Goal: Information Seeking & Learning: Find specific page/section

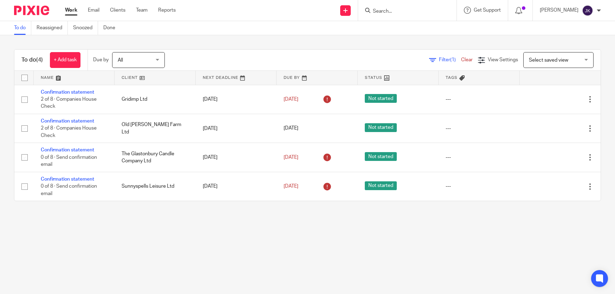
click at [432, 15] on div at bounding box center [407, 10] width 98 height 21
click at [419, 14] on input "Search" at bounding box center [403, 11] width 63 height 6
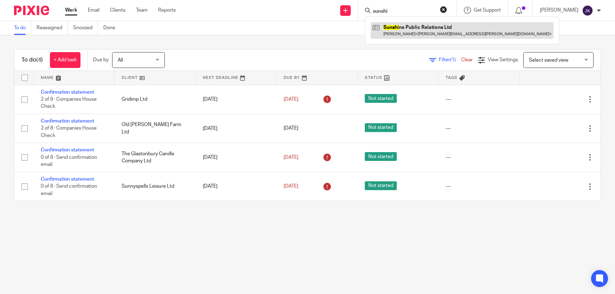
type input "sunshi"
click at [424, 26] on link at bounding box center [462, 30] width 183 height 16
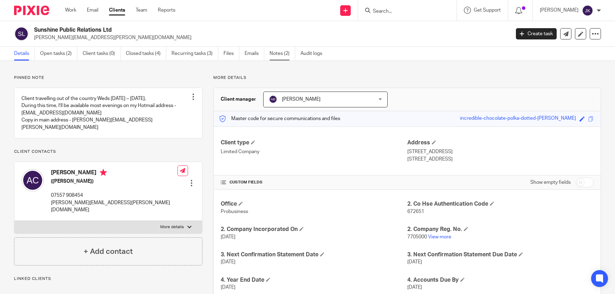
click at [270, 55] on link "Notes (2)" at bounding box center [283, 54] width 26 height 14
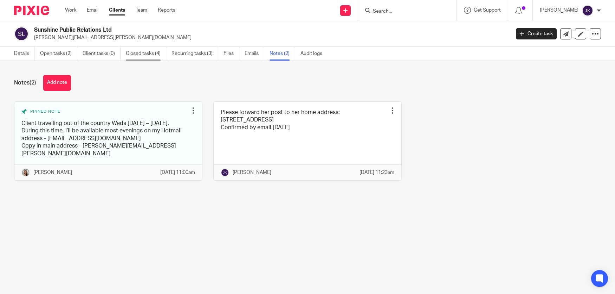
click at [145, 57] on link "Closed tasks (4)" at bounding box center [146, 54] width 40 height 14
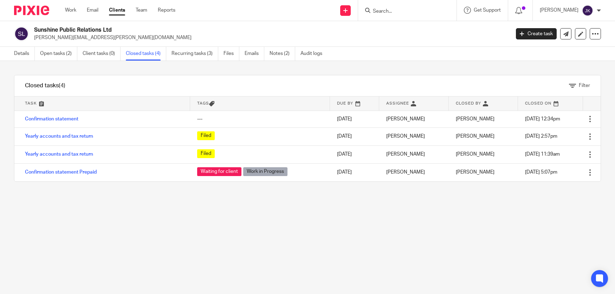
click at [382, 8] on input "Search" at bounding box center [403, 11] width 63 height 6
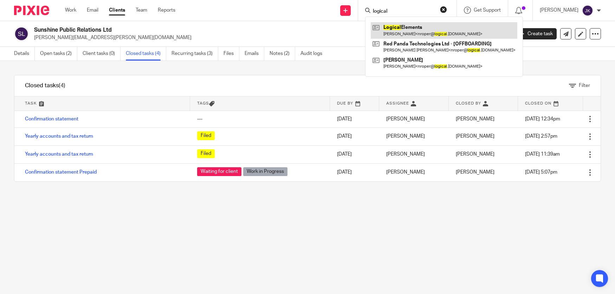
type input "logical"
click at [384, 24] on link at bounding box center [444, 30] width 147 height 16
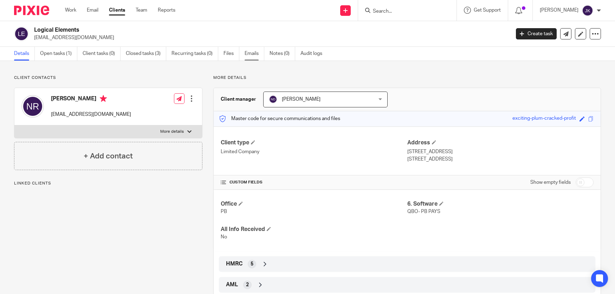
click at [256, 54] on link "Emails" at bounding box center [255, 54] width 20 height 14
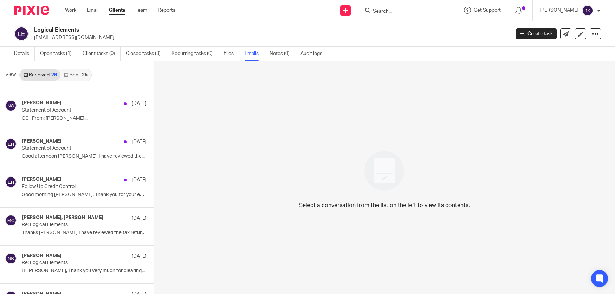
scroll to position [664, 0]
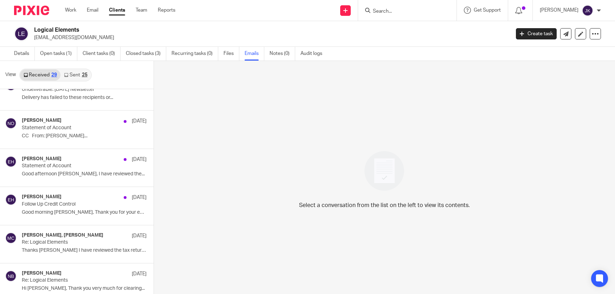
click at [92, 129] on p "Statement of Account" at bounding box center [72, 128] width 100 height 6
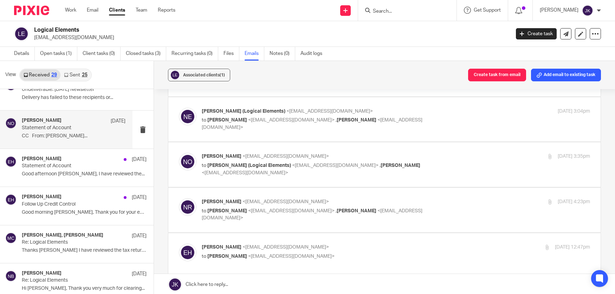
scroll to position [53, 0]
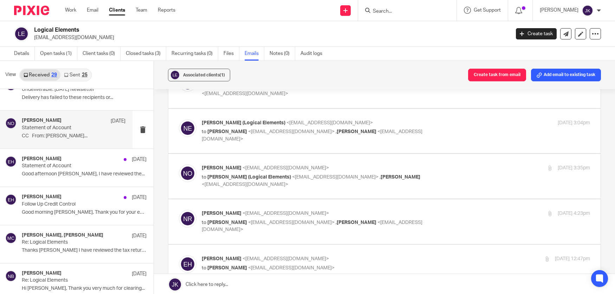
click at [280, 236] on label at bounding box center [384, 221] width 433 height 45
click at [179, 210] on input "checkbox" at bounding box center [179, 209] width 0 height 0
checkbox input "true"
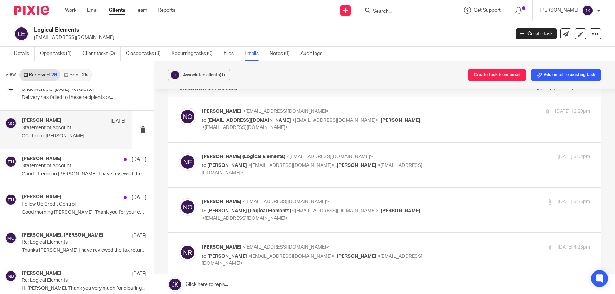
scroll to position [18, 0]
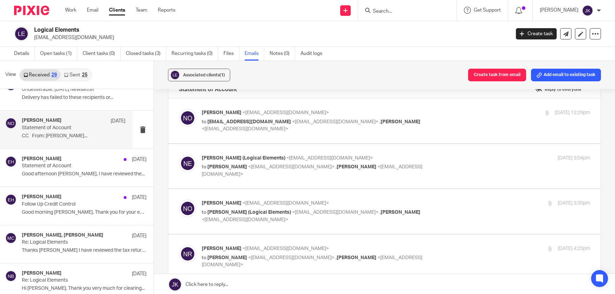
click at [275, 221] on div "Niall O'Driscoll <niallodriscoll@probusinessuk.com> to Nick Roper (Logical Elem…" at bounding box center [385, 211] width 412 height 24
click at [263, 221] on div "Niall O'Driscoll <niallodriscoll@probusinessuk.com> to Nick Roper (Logical Elem…" at bounding box center [385, 211] width 412 height 24
click at [249, 216] on div "Niall O'Driscoll <niallodriscoll@probusinessuk.com> to Nick Roper (Logical Elem…" at bounding box center [396, 211] width 389 height 24
checkbox input "true"
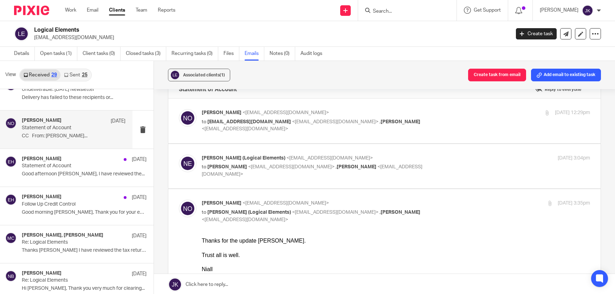
click at [262, 181] on label at bounding box center [384, 166] width 433 height 45
click at [179, 154] on input "checkbox" at bounding box center [179, 154] width 0 height 0
checkbox input "true"
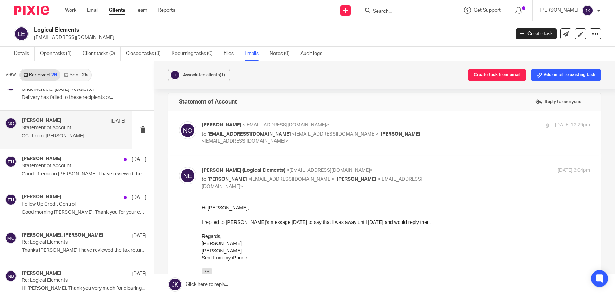
scroll to position [0, 0]
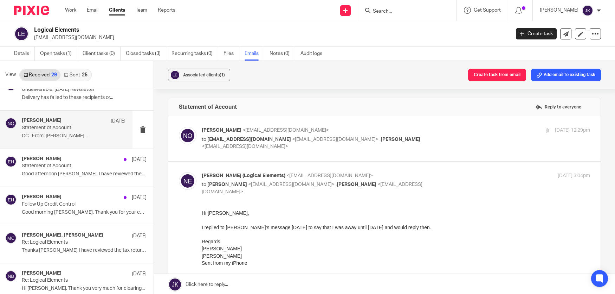
click at [260, 157] on label at bounding box center [384, 138] width 433 height 45
click at [179, 127] on input "checkbox" at bounding box center [179, 126] width 0 height 0
checkbox input "true"
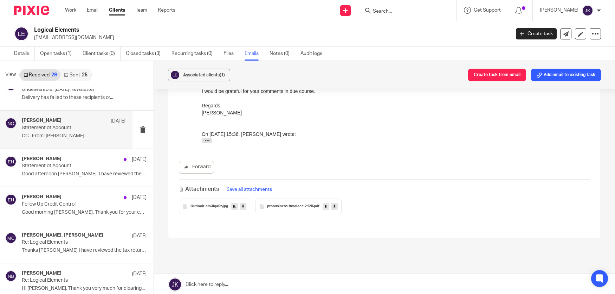
scroll to position [1863, 0]
click at [206, 141] on icon "button" at bounding box center [206, 139] width 5 height 5
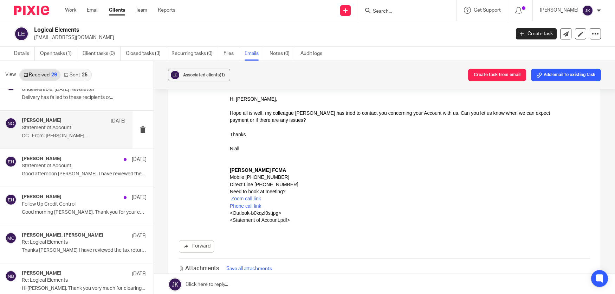
scroll to position [2152, 0]
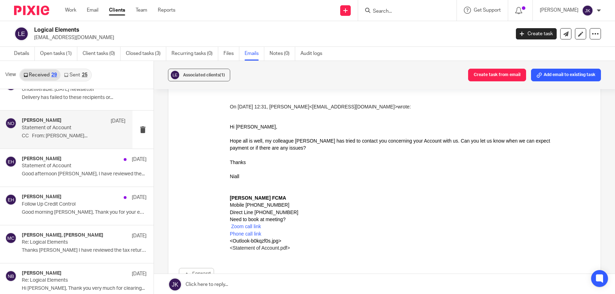
click at [86, 134] on p "CC From: Nick Roper..." at bounding box center [74, 136] width 104 height 6
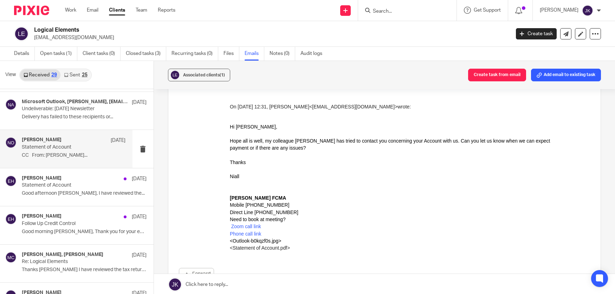
scroll to position [629, 0]
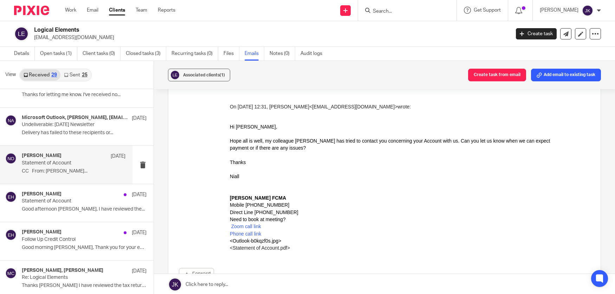
click at [77, 165] on p "Statement of Account" at bounding box center [63, 163] width 83 height 6
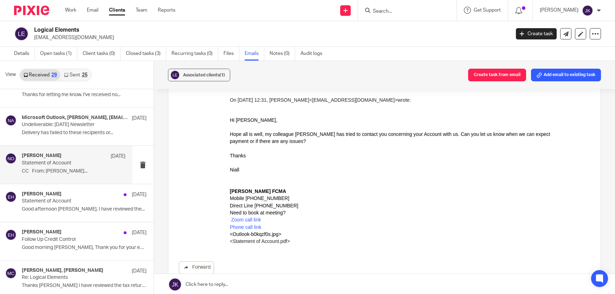
scroll to position [2040, 0]
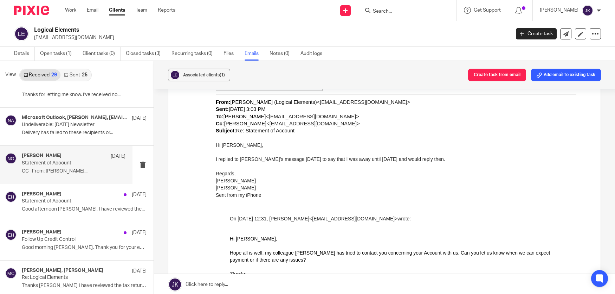
click at [72, 73] on link "Sent 25" at bounding box center [75, 74] width 30 height 11
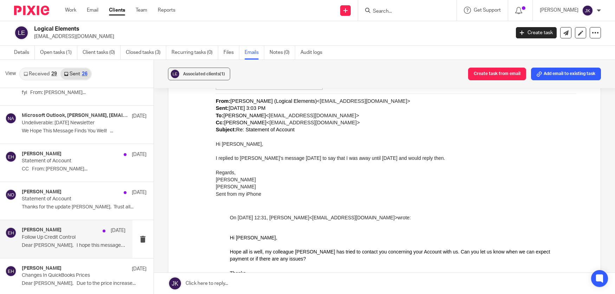
scroll to position [430, 0]
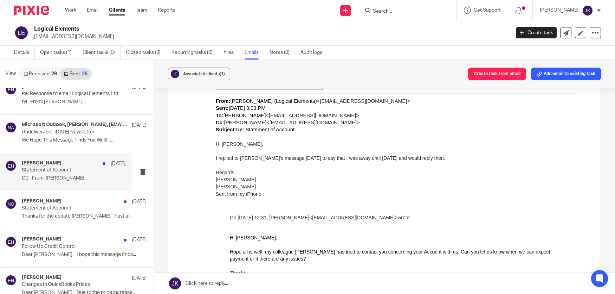
click at [75, 165] on div "Erin Holly 24 Feb" at bounding box center [74, 163] width 104 height 7
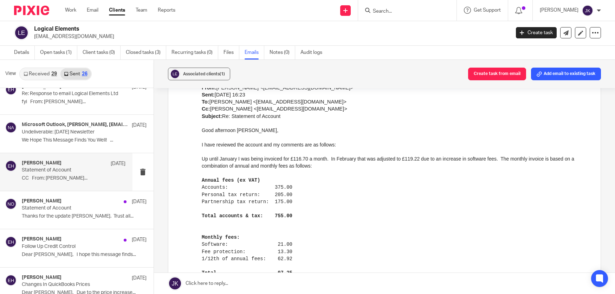
scroll to position [241, 0]
